Goal: Information Seeking & Learning: Find specific page/section

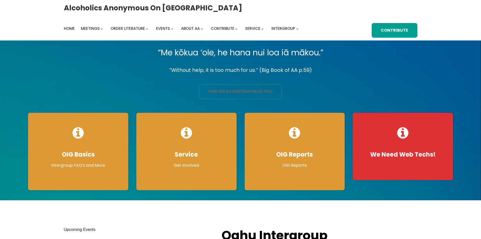
click at [225, 90] on link "find an aa meeting near you" at bounding box center [240, 91] width 83 height 15
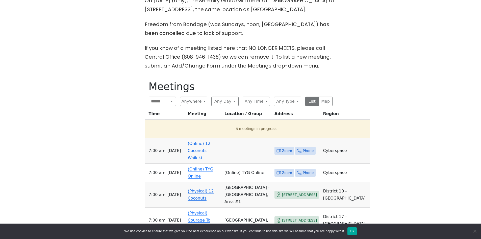
scroll to position [177, 0]
click at [189, 157] on link "(Online) 12 Coconuts Waikiki" at bounding box center [199, 150] width 23 height 19
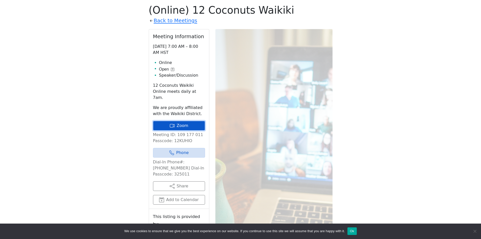
click at [171, 123] on link "Zoom" at bounding box center [179, 126] width 52 height 10
